Goal: Task Accomplishment & Management: Use online tool/utility

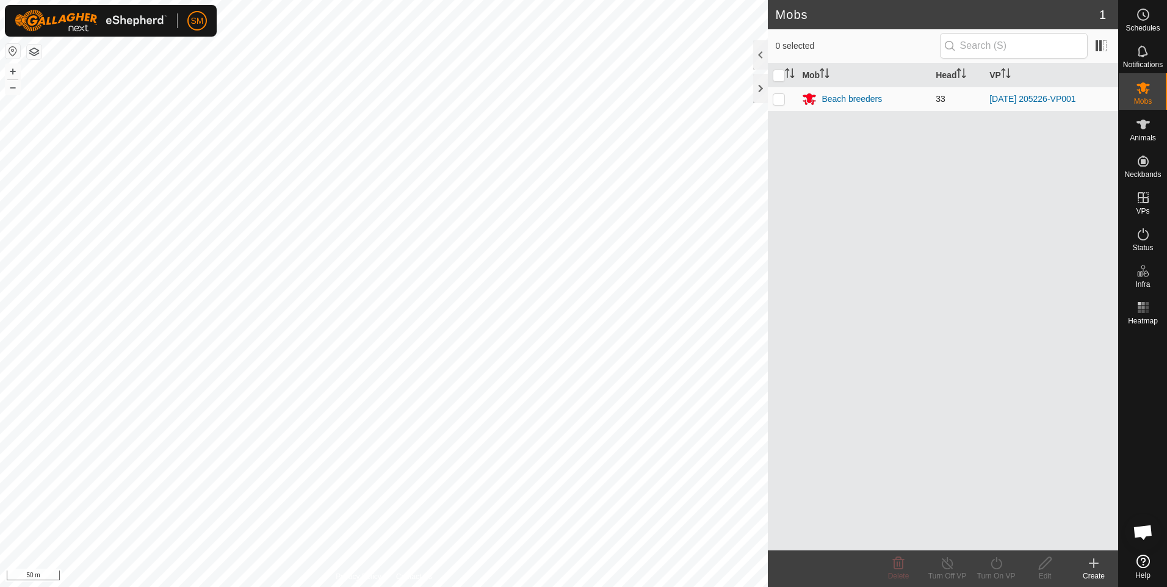
click at [779, 100] on p-checkbox at bounding box center [779, 99] width 12 height 10
checkbox input "true"
click at [995, 565] on icon at bounding box center [996, 563] width 15 height 15
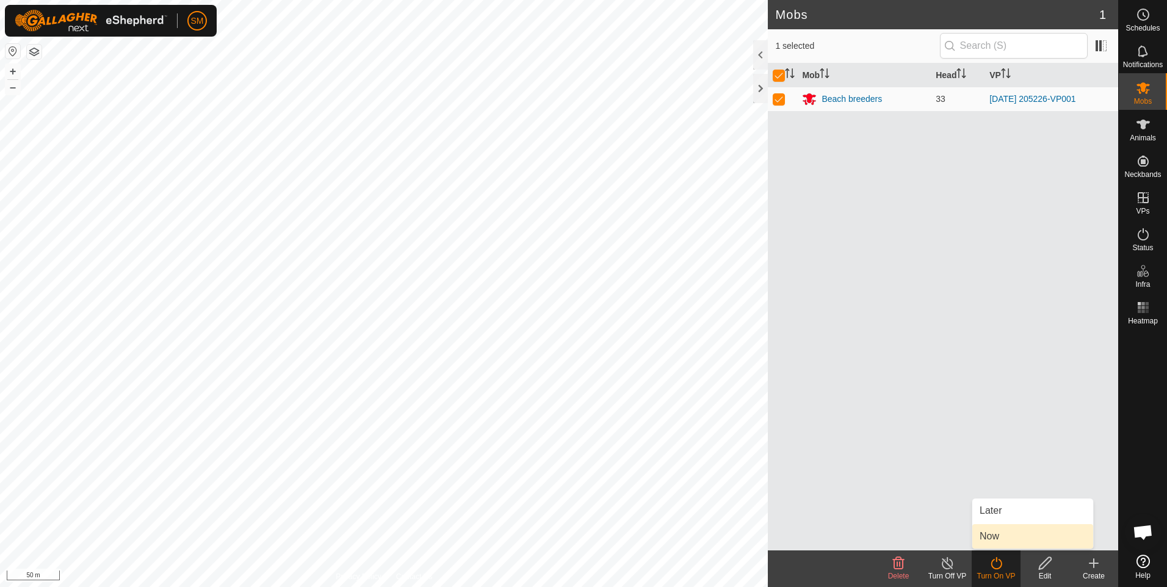
click at [994, 538] on link "Now" at bounding box center [1032, 536] width 121 height 24
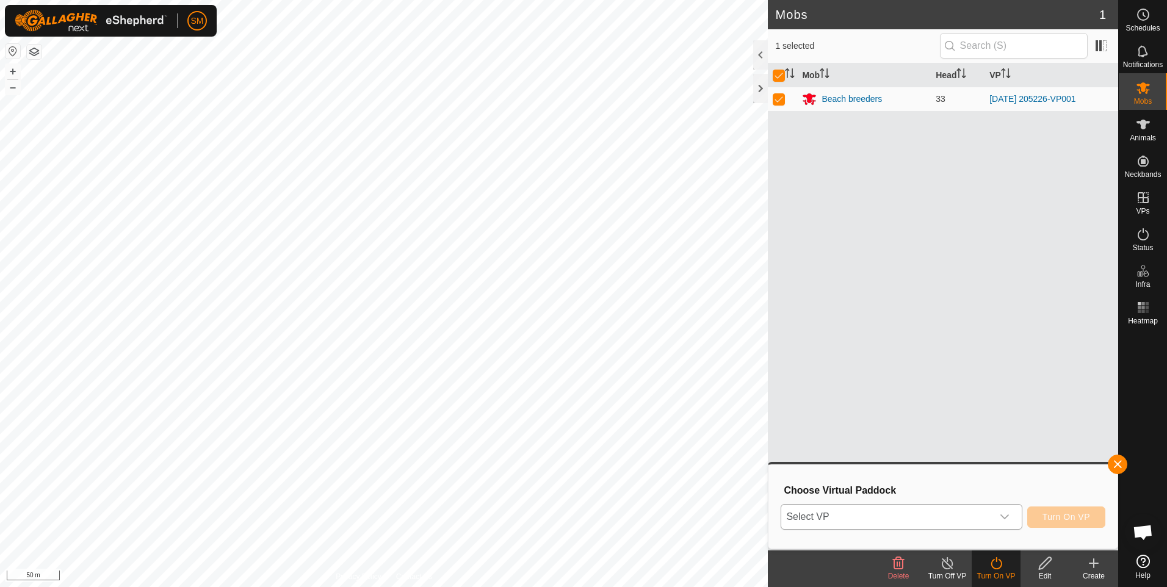
click at [1008, 516] on icon "dropdown trigger" at bounding box center [1005, 517] width 10 height 10
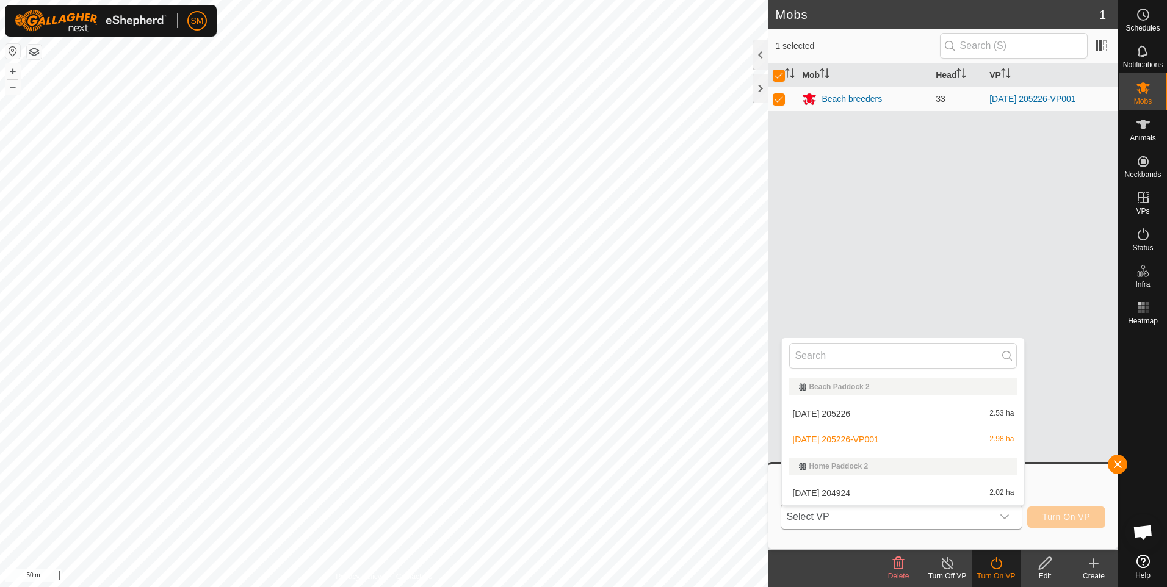
click at [1007, 515] on icon "dropdown trigger" at bounding box center [1005, 517] width 10 height 10
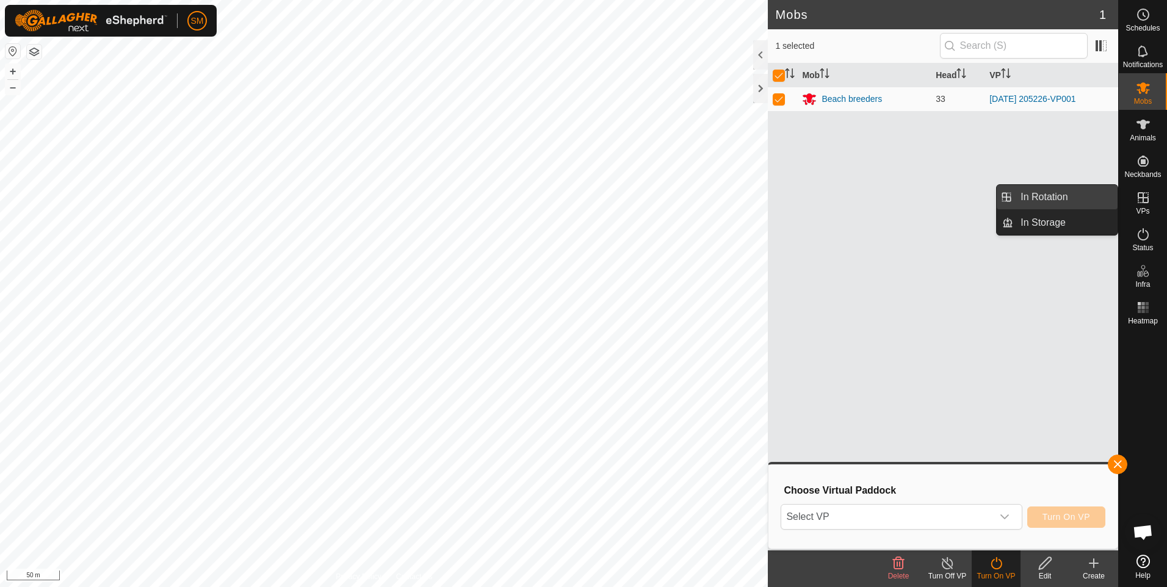
click at [1064, 195] on link "In Rotation" at bounding box center [1065, 197] width 104 height 24
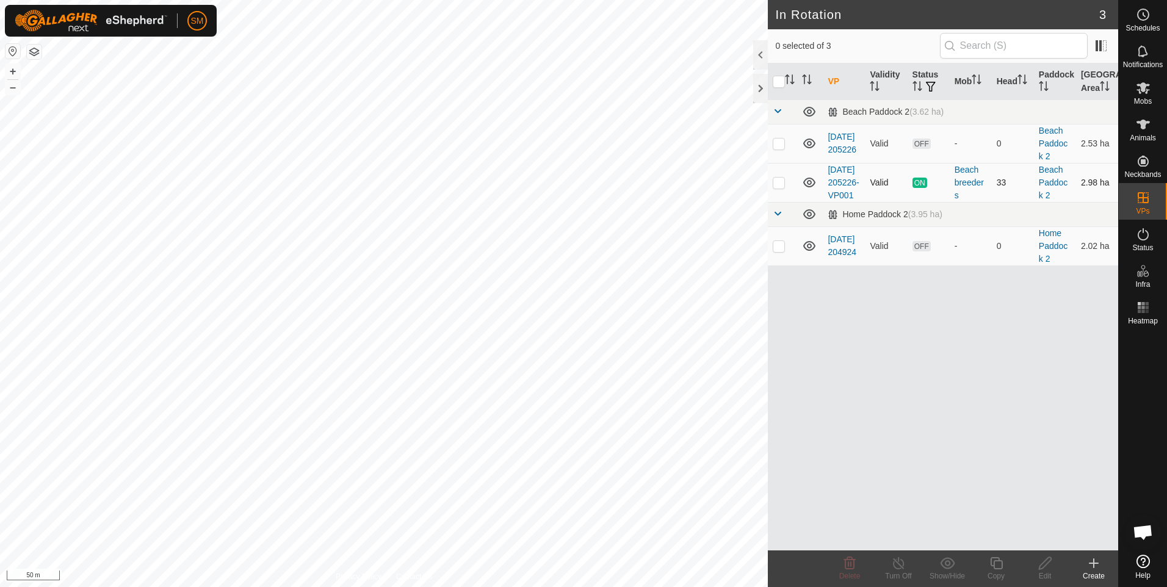
click at [778, 187] on p-checkbox at bounding box center [779, 183] width 12 height 10
checkbox input "true"
click at [997, 562] on icon at bounding box center [996, 563] width 12 height 12
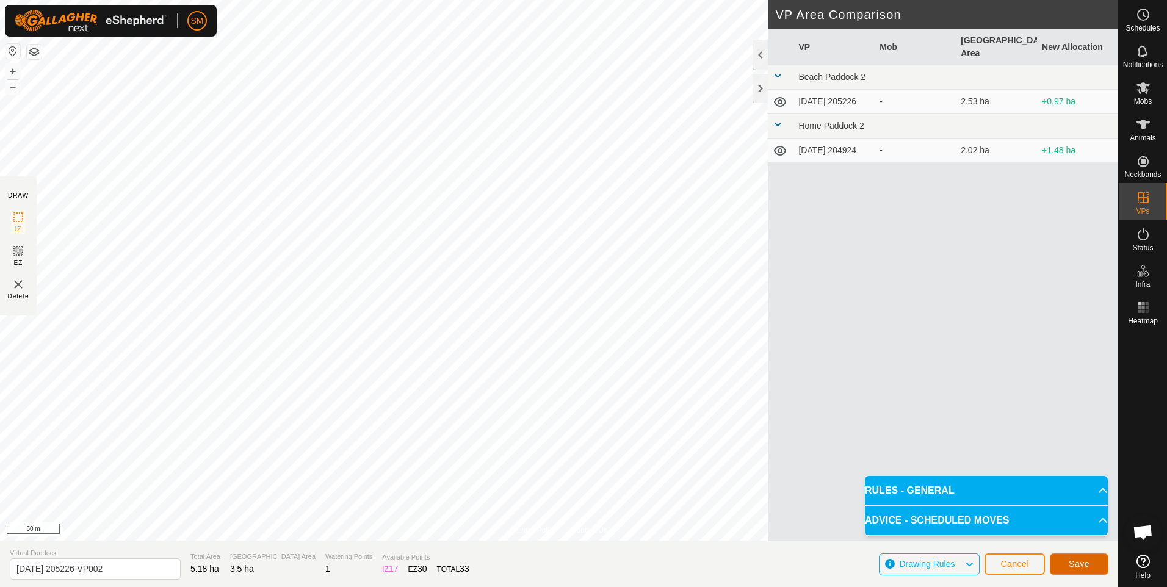
click at [1075, 563] on span "Save" at bounding box center [1079, 564] width 21 height 10
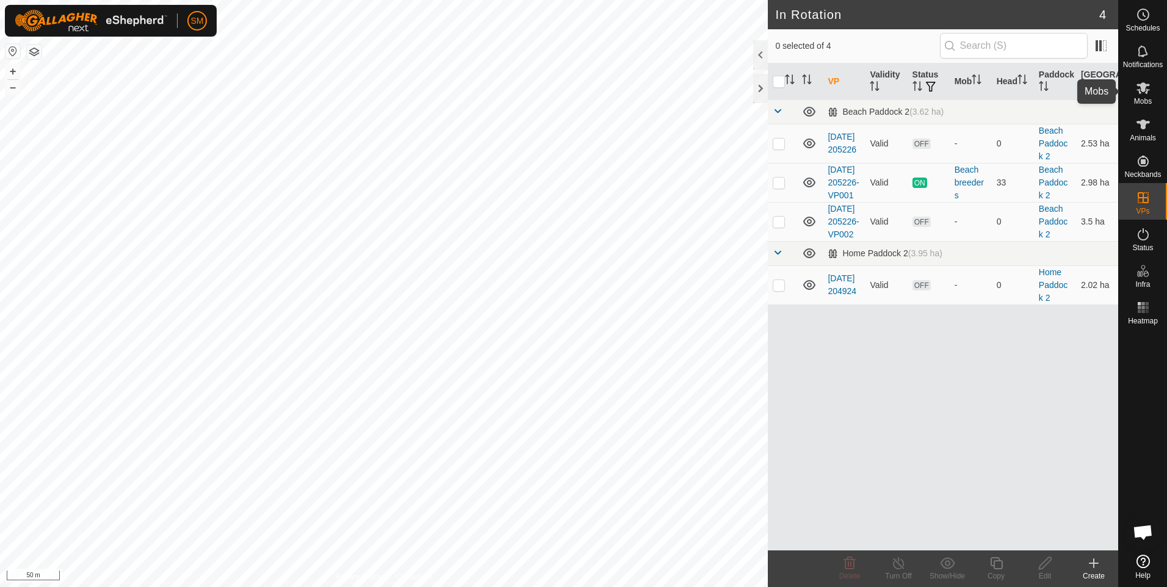
click at [1144, 96] on es-mob-svg-icon at bounding box center [1143, 88] width 22 height 20
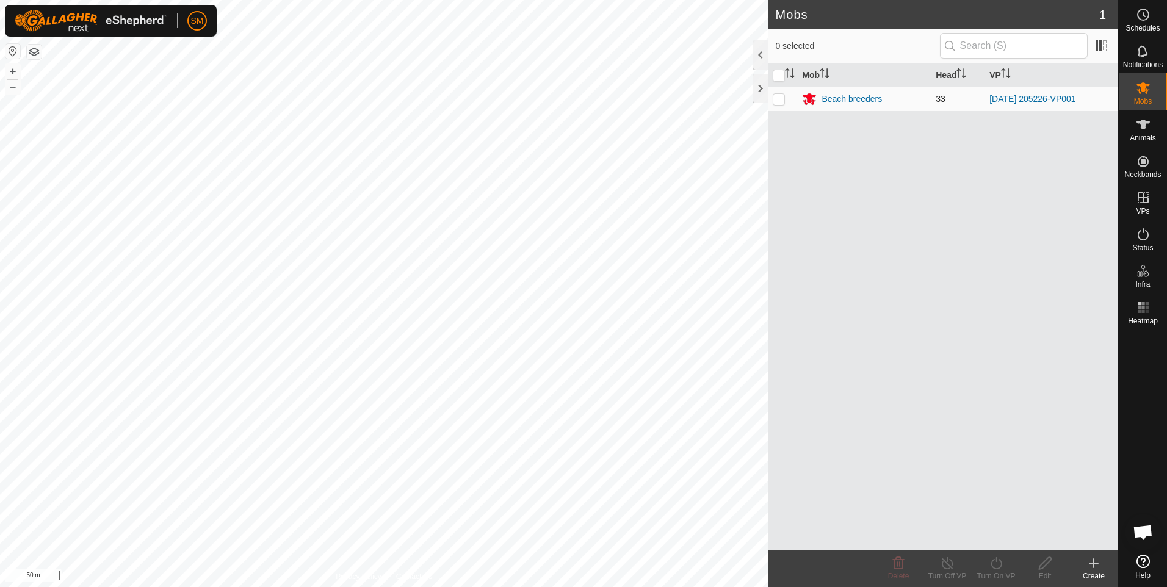
click at [778, 98] on p-checkbox at bounding box center [779, 99] width 12 height 10
checkbox input "true"
click at [997, 563] on icon at bounding box center [996, 563] width 15 height 15
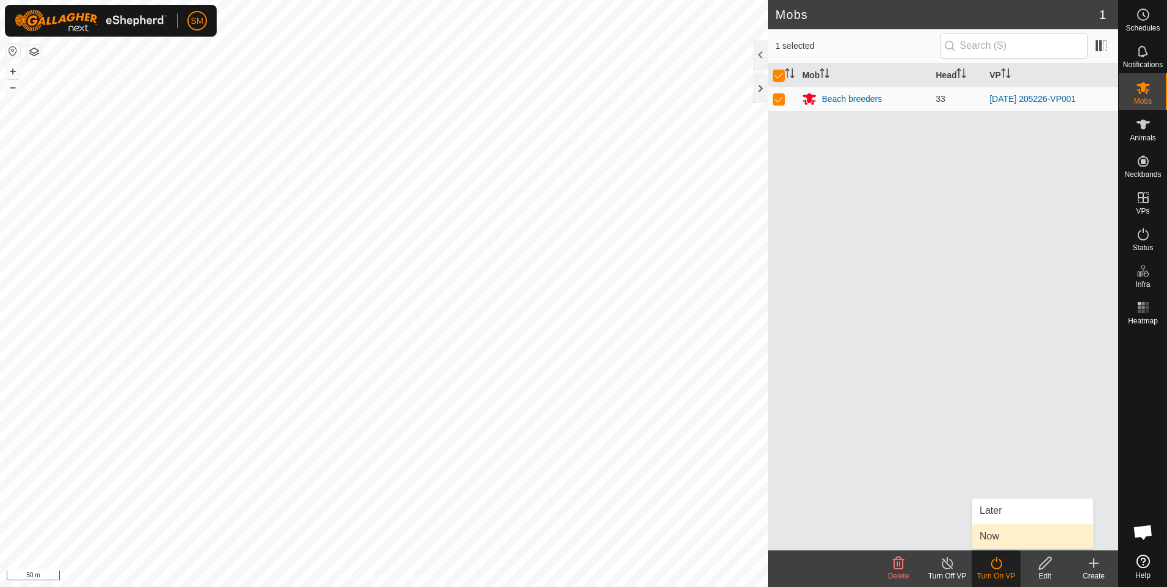
click at [998, 535] on link "Now" at bounding box center [1032, 536] width 121 height 24
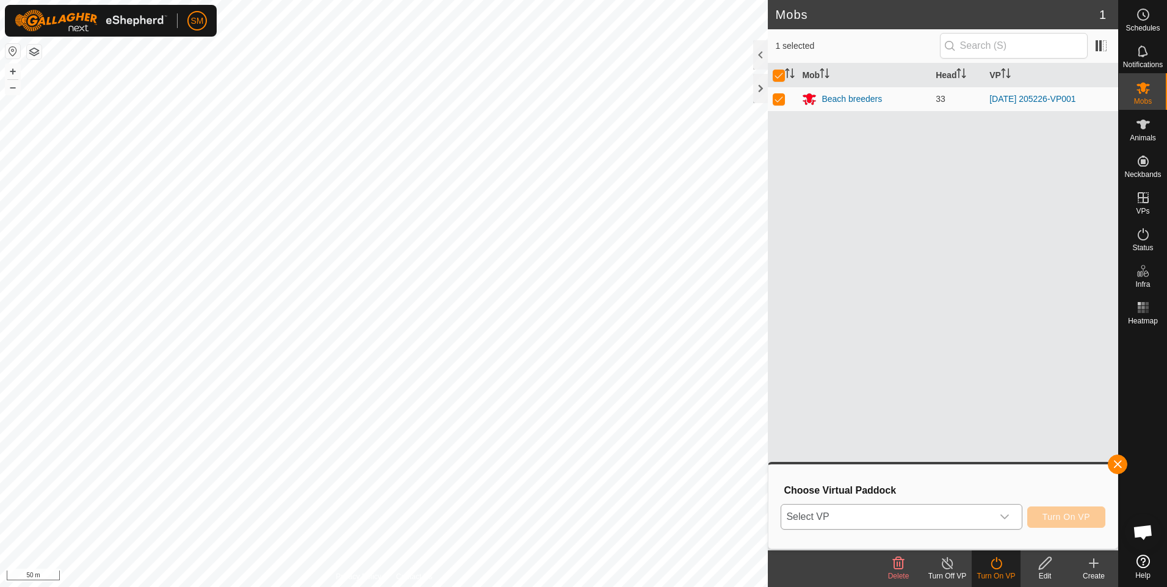
click at [1007, 516] on icon "dropdown trigger" at bounding box center [1005, 517] width 10 height 10
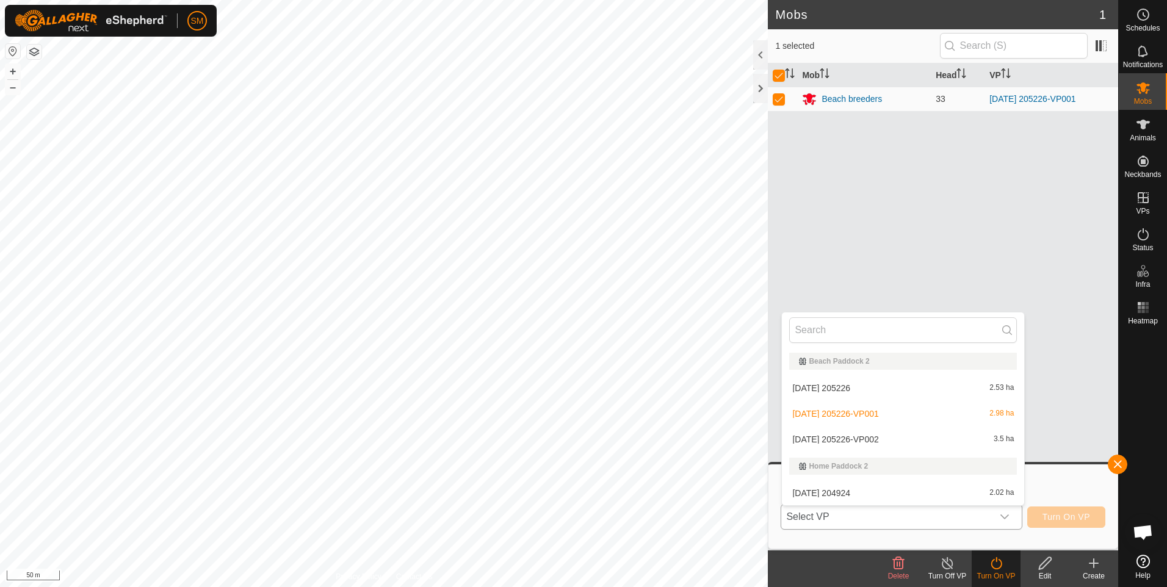
click at [837, 433] on li "[DATE] 205226-VP002 3.5 ha" at bounding box center [903, 439] width 242 height 24
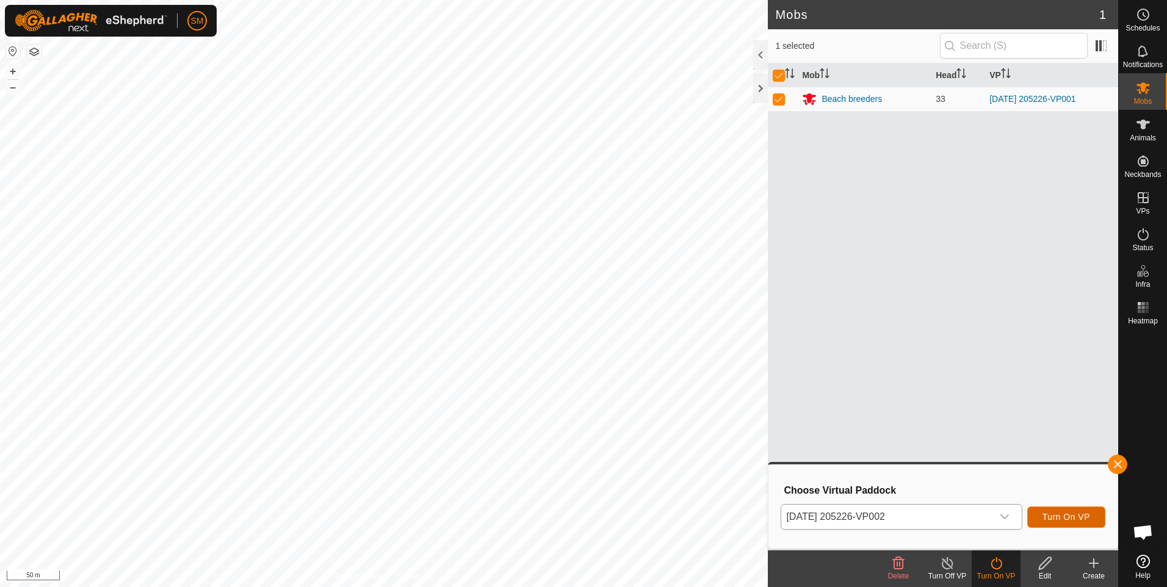
click at [1057, 513] on span "Turn On VP" at bounding box center [1067, 517] width 48 height 10
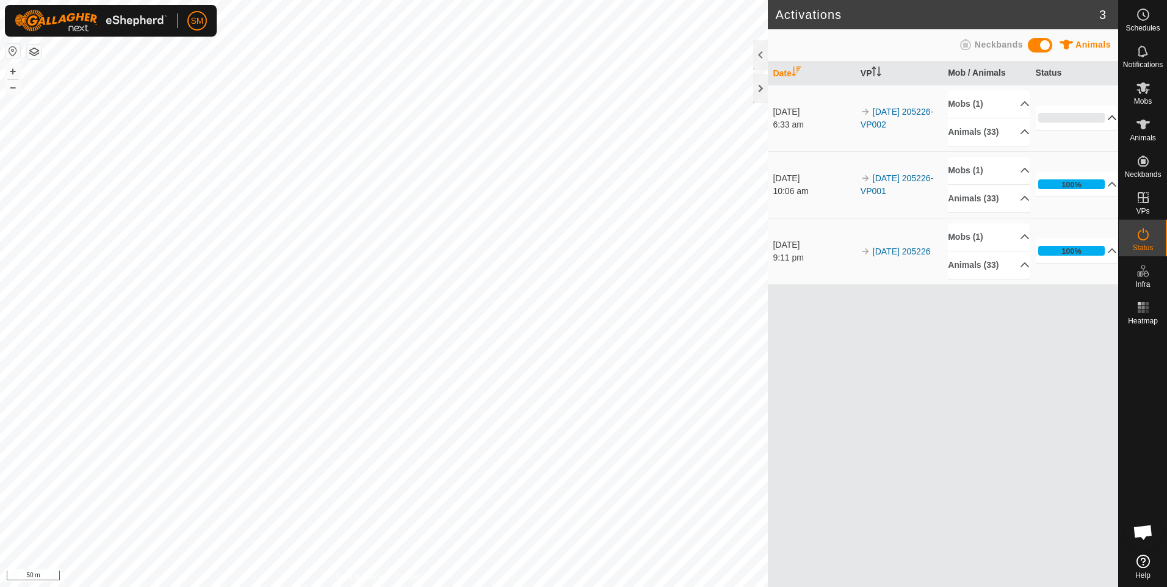
click at [1106, 115] on p-accordion-header "0%" at bounding box center [1077, 118] width 82 height 24
